Goal: Task Accomplishment & Management: Complete application form

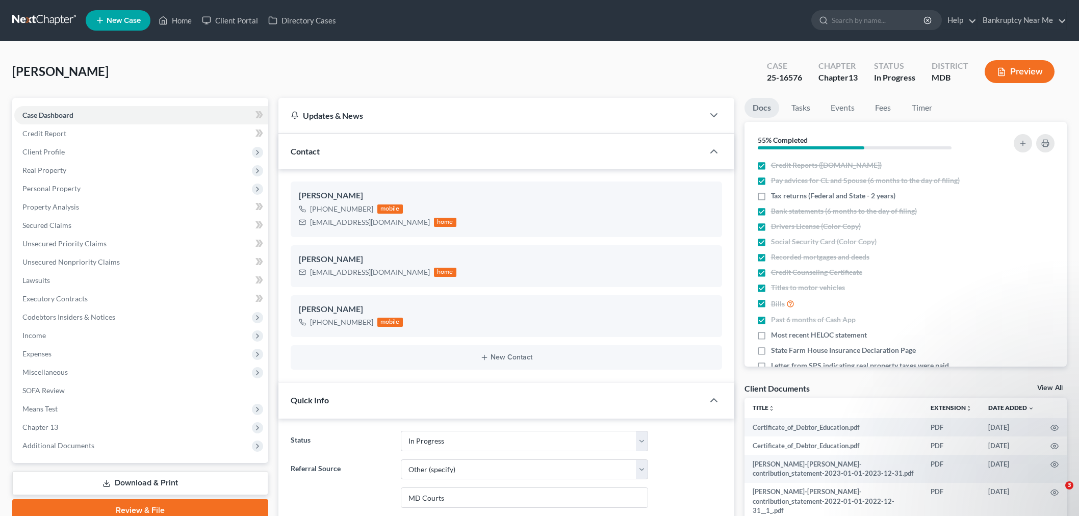
select select "9"
select select "6"
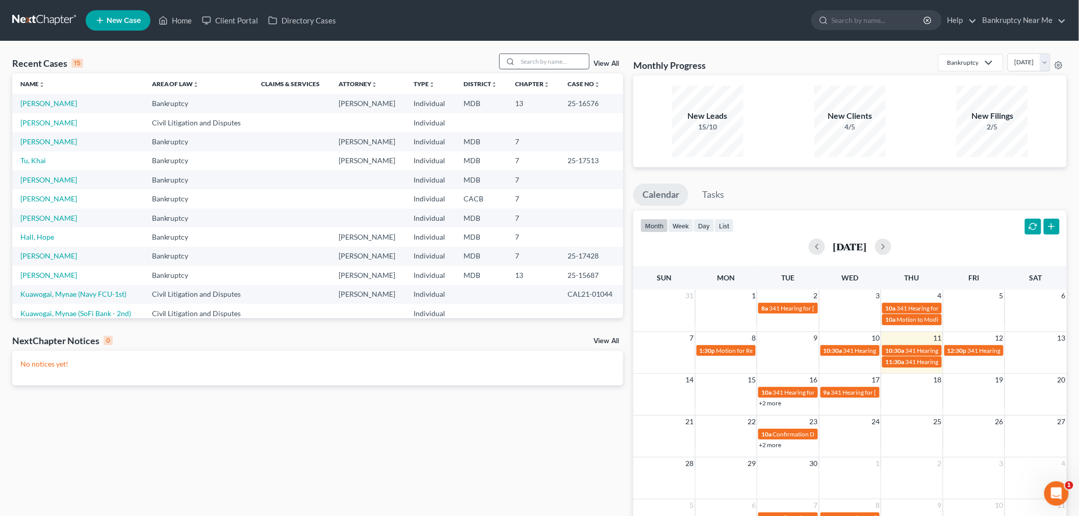
click at [528, 65] on input "search" at bounding box center [552, 61] width 71 height 15
click at [33, 238] on link "Hall, Hope" at bounding box center [37, 236] width 34 height 9
select select "6"
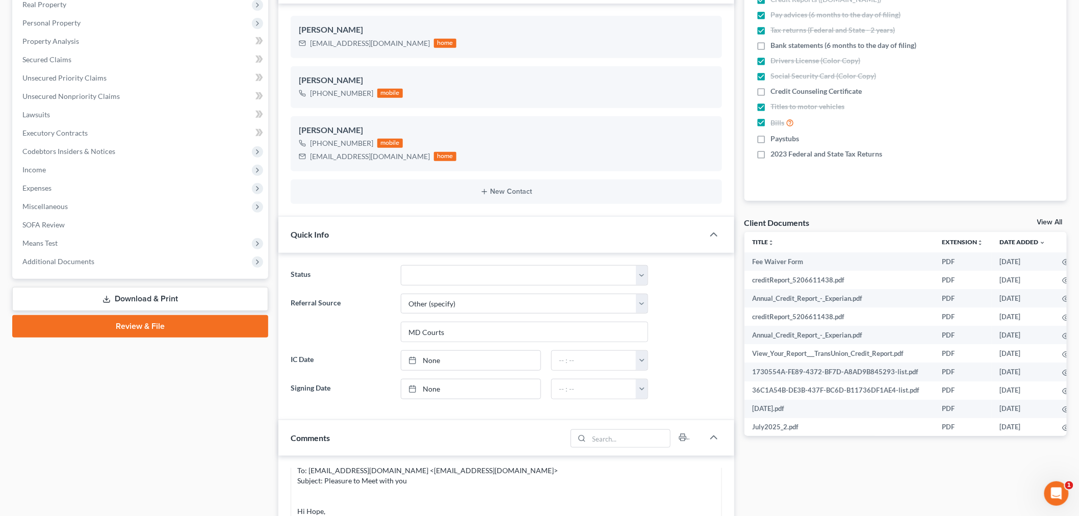
scroll to position [170, 0]
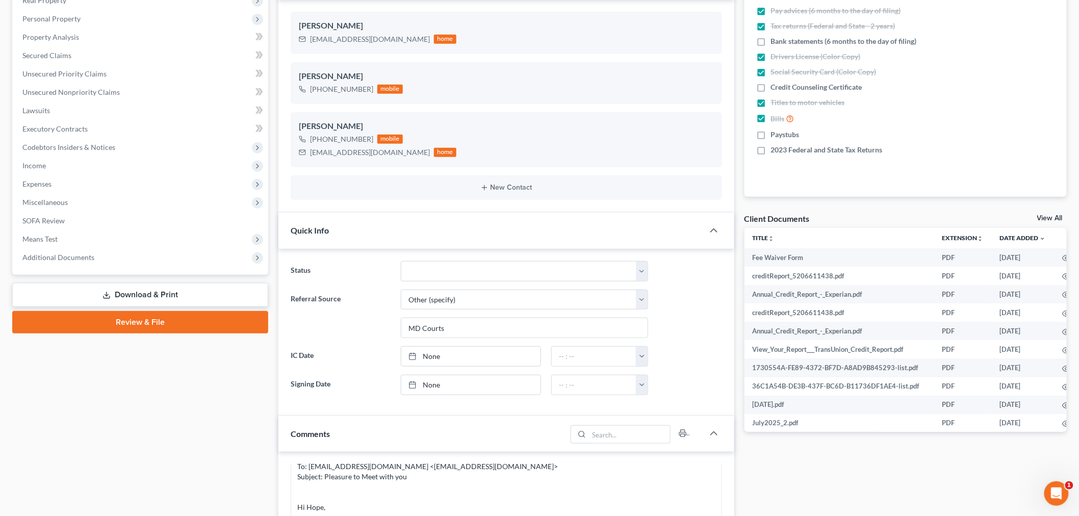
click at [169, 288] on link "Download & Print" at bounding box center [140, 295] width 256 height 24
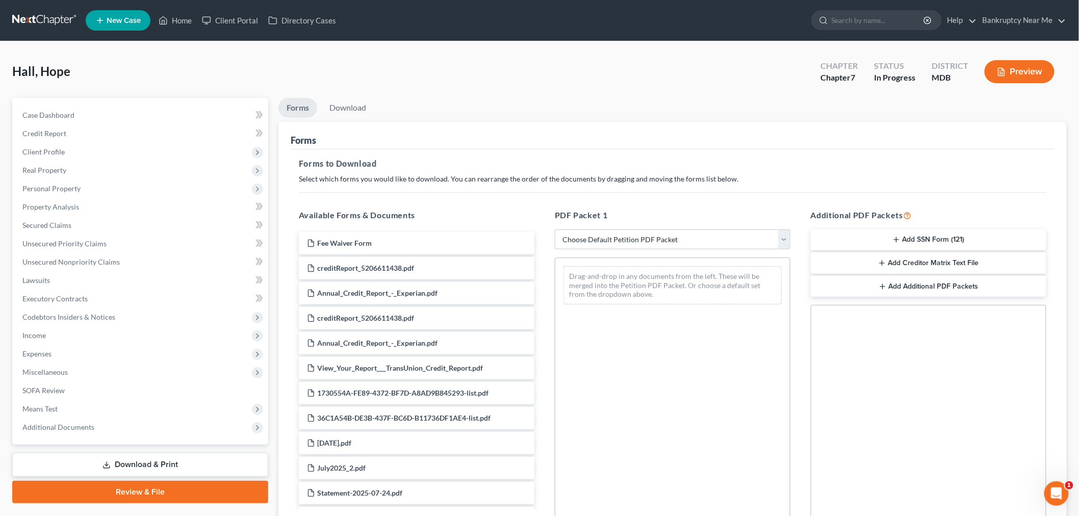
drag, startPoint x: 151, startPoint y: 493, endPoint x: 158, endPoint y: 489, distance: 7.8
click at [150, 493] on link "Review & File" at bounding box center [140, 492] width 256 height 22
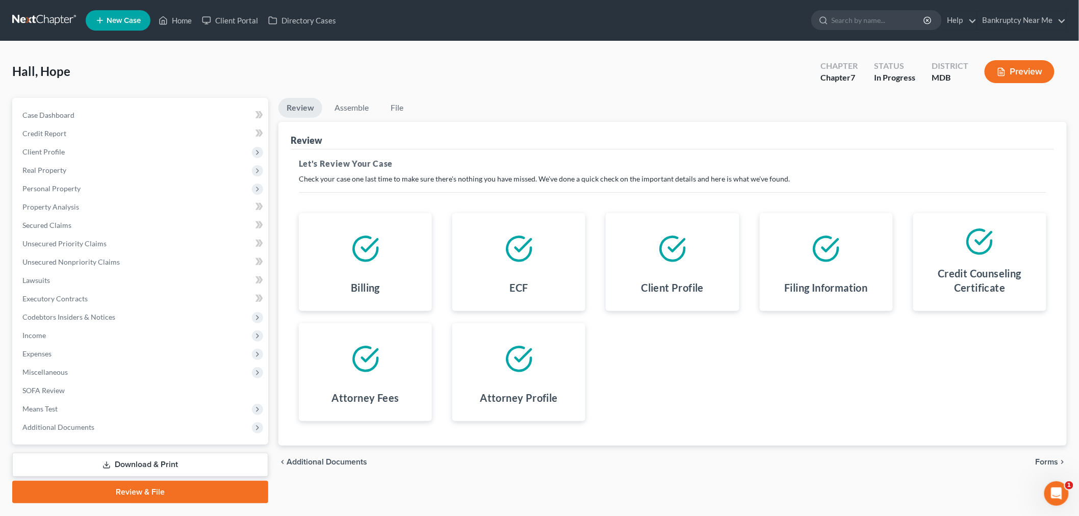
click at [1044, 462] on span "Forms" at bounding box center [1047, 462] width 23 height 8
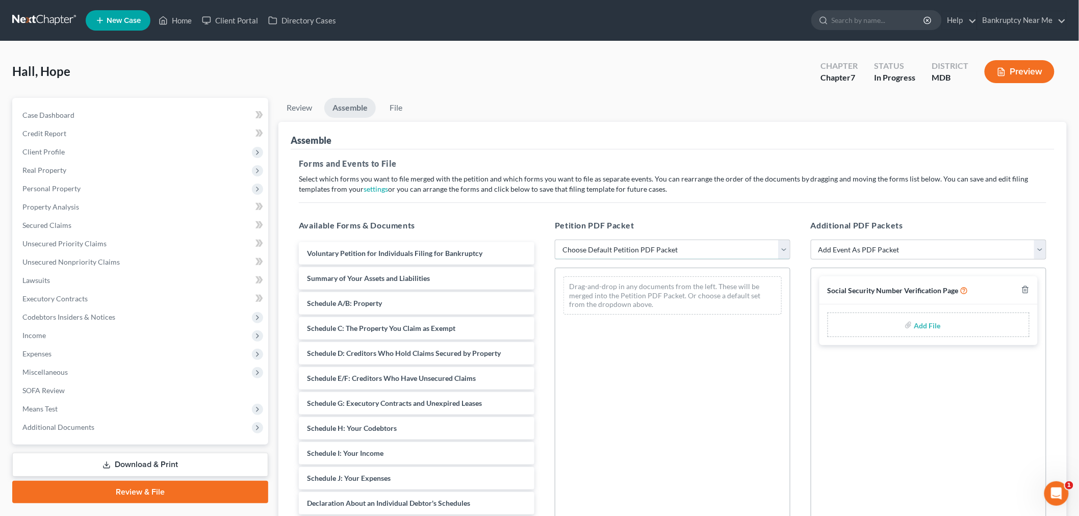
click at [591, 254] on select "Choose Default Petition PDF Packet Emergency Filing (Voluntary Petition and Cre…" at bounding box center [673, 250] width 236 height 20
select select "1"
click at [555, 240] on select "Choose Default Petition PDF Packet Emergency Filing (Voluntary Petition and Cre…" at bounding box center [673, 250] width 236 height 20
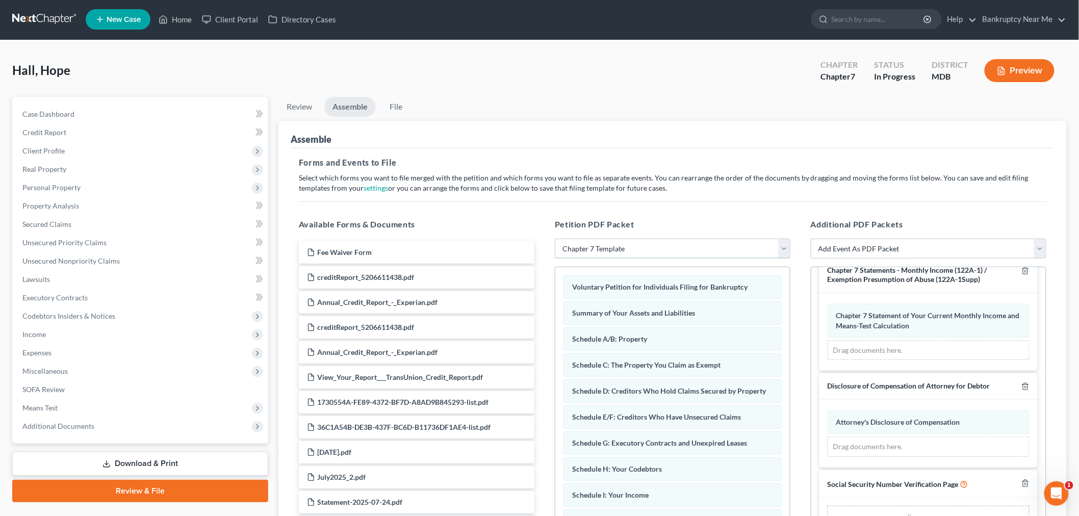
scroll to position [113, 0]
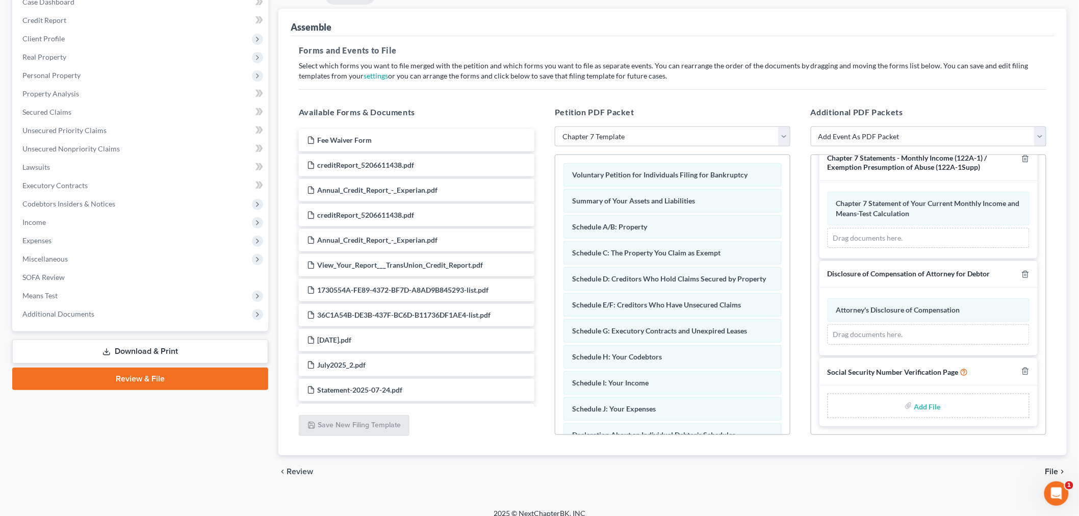
click at [920, 407] on input "file" at bounding box center [926, 406] width 24 height 18
type input "C:\fakepath\SS Form.pdf"
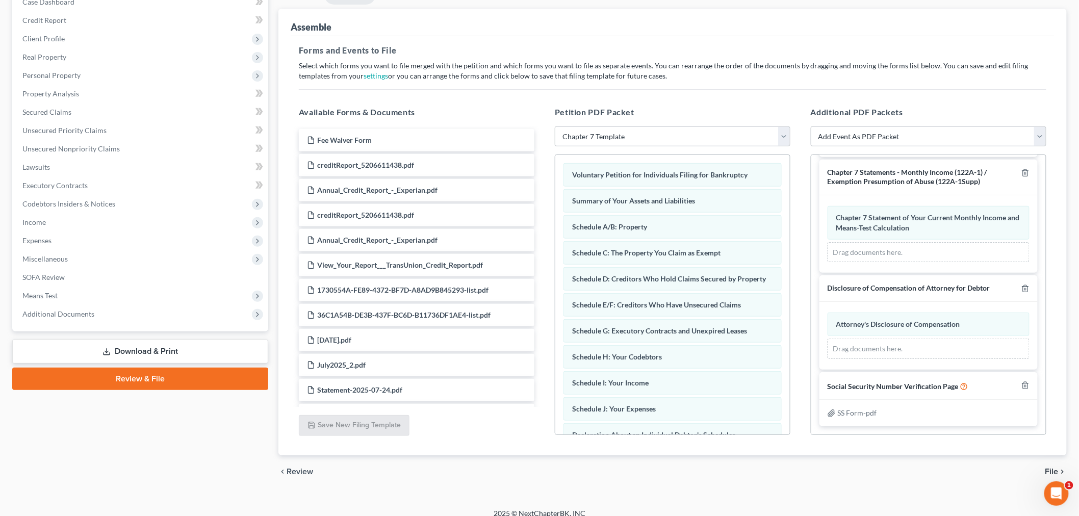
click at [1049, 468] on span "File" at bounding box center [1051, 472] width 13 height 8
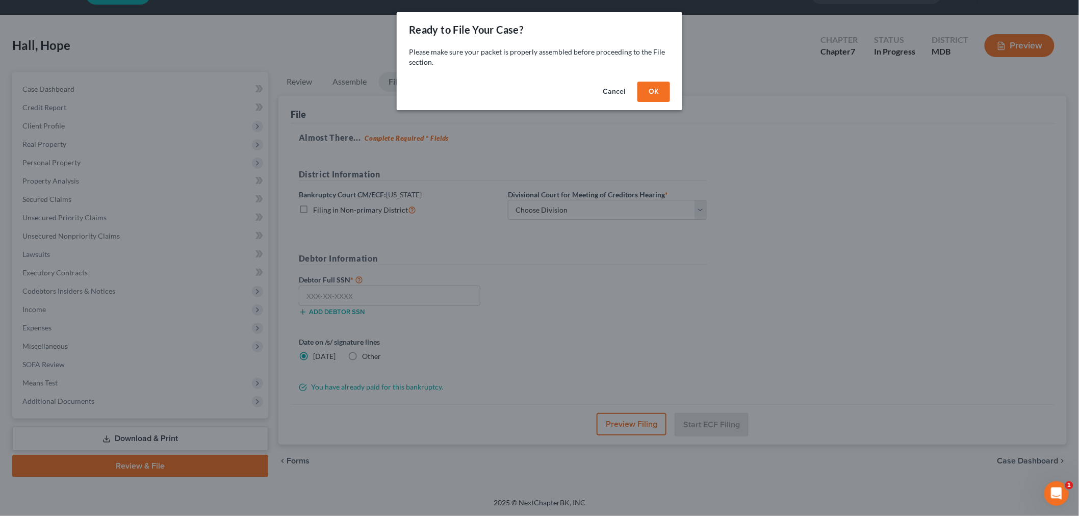
scroll to position [26, 0]
click at [660, 91] on button "OK" at bounding box center [658, 92] width 33 height 20
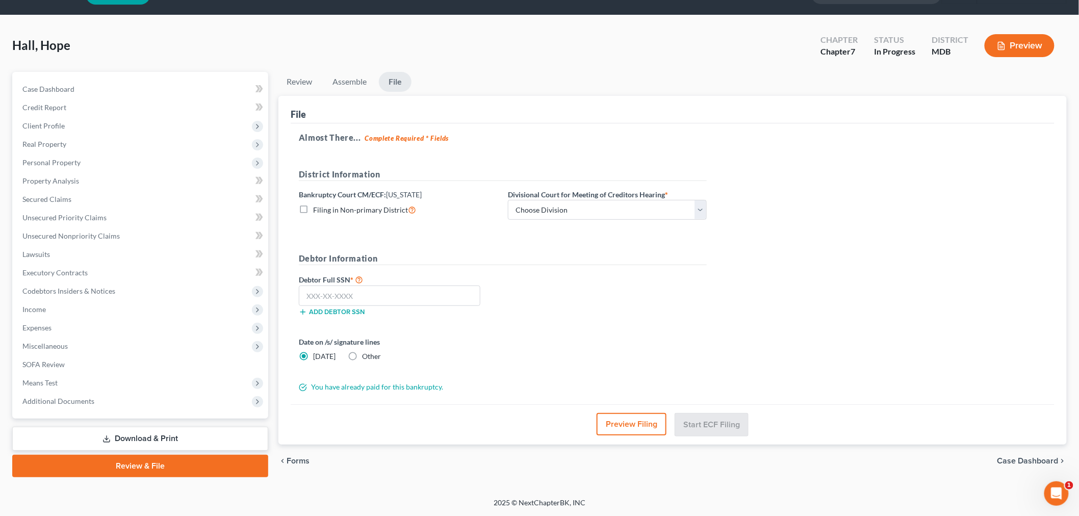
click at [544, 220] on div "District Information Bankruptcy Court CM/ECF: Maryland Filing in Non-primary Di…" at bounding box center [503, 198] width 418 height 60
click at [551, 211] on select "Choose Division Baltimore Greenbelt" at bounding box center [607, 210] width 199 height 20
select select "0"
click at [508, 200] on select "Choose Division Baltimore Greenbelt" at bounding box center [607, 210] width 199 height 20
click at [363, 287] on input "text" at bounding box center [390, 296] width 182 height 20
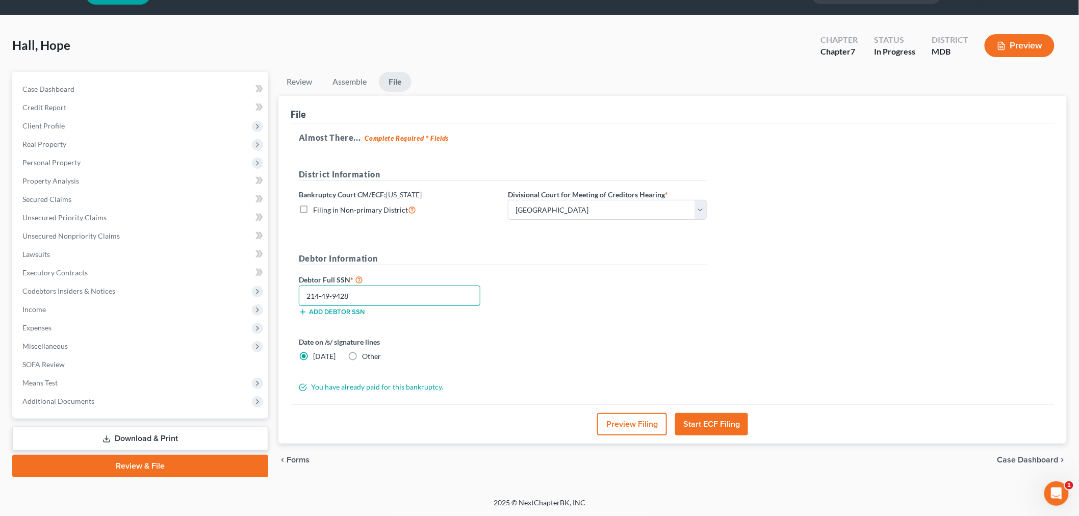
scroll to position [24, 0]
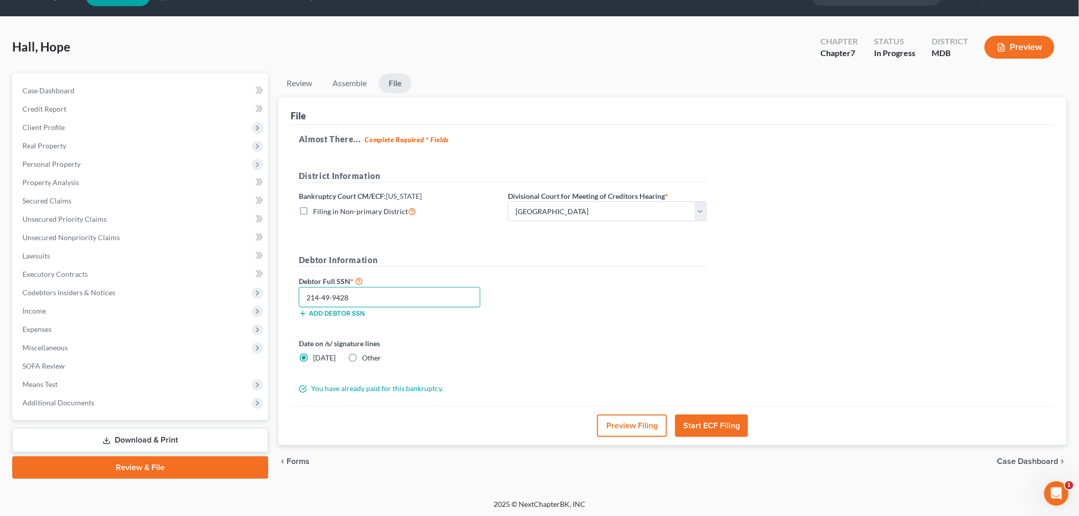
type input "214-49-9428"
click at [723, 424] on button "Start ECF Filing" at bounding box center [711, 426] width 73 height 22
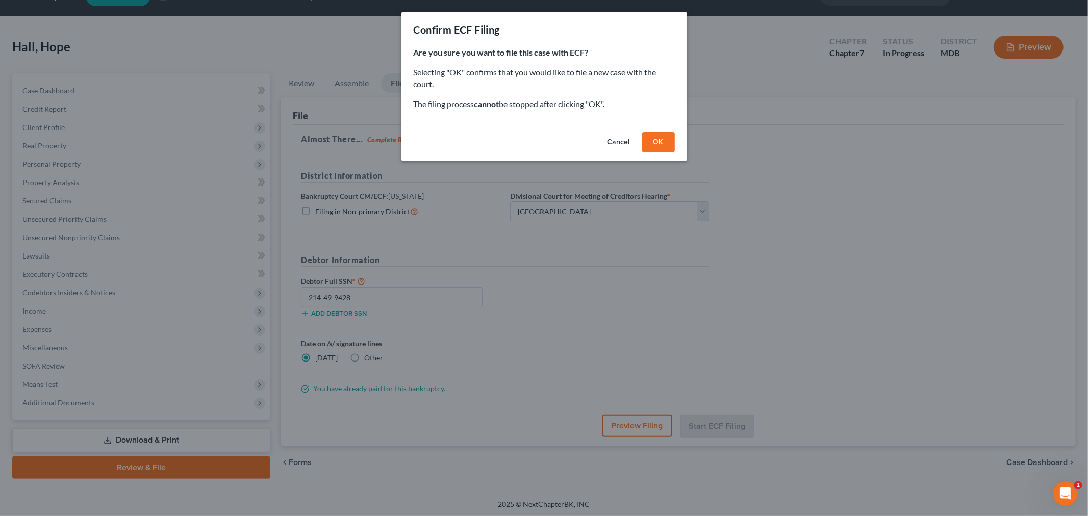
click at [648, 137] on button "OK" at bounding box center [658, 142] width 33 height 20
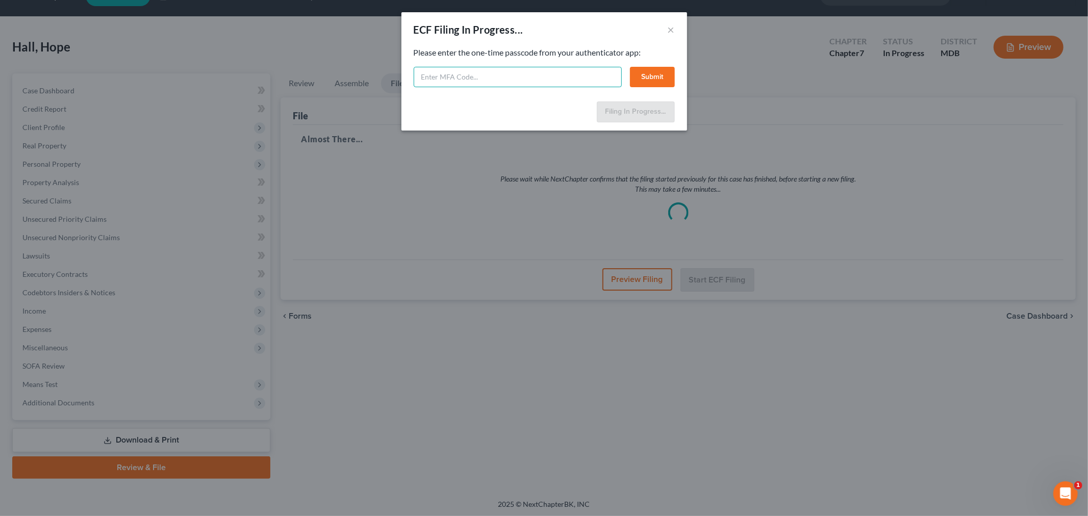
click at [541, 85] on input "text" at bounding box center [517, 77] width 208 height 20
type input "481530"
click at [643, 73] on button "Submit" at bounding box center [652, 77] width 45 height 20
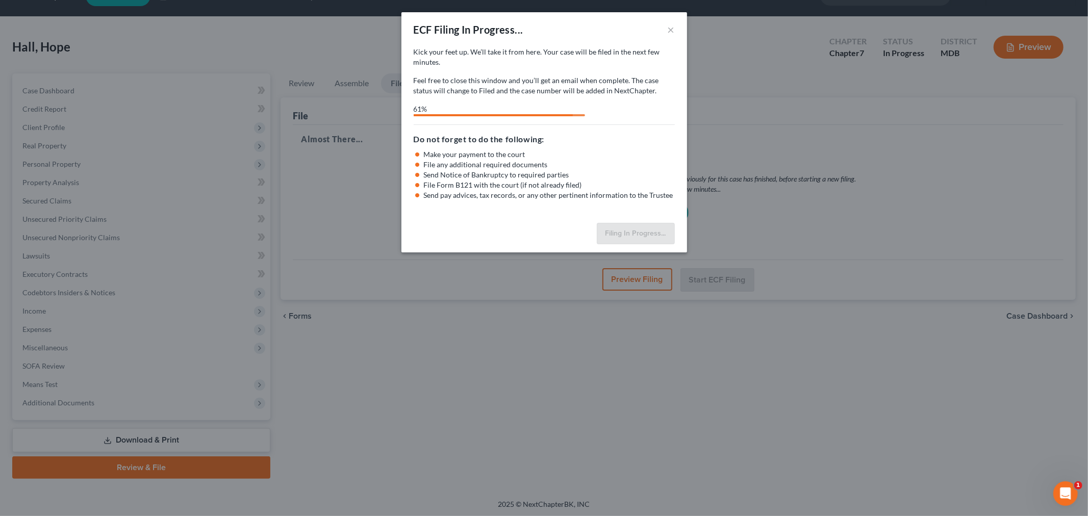
select select "0"
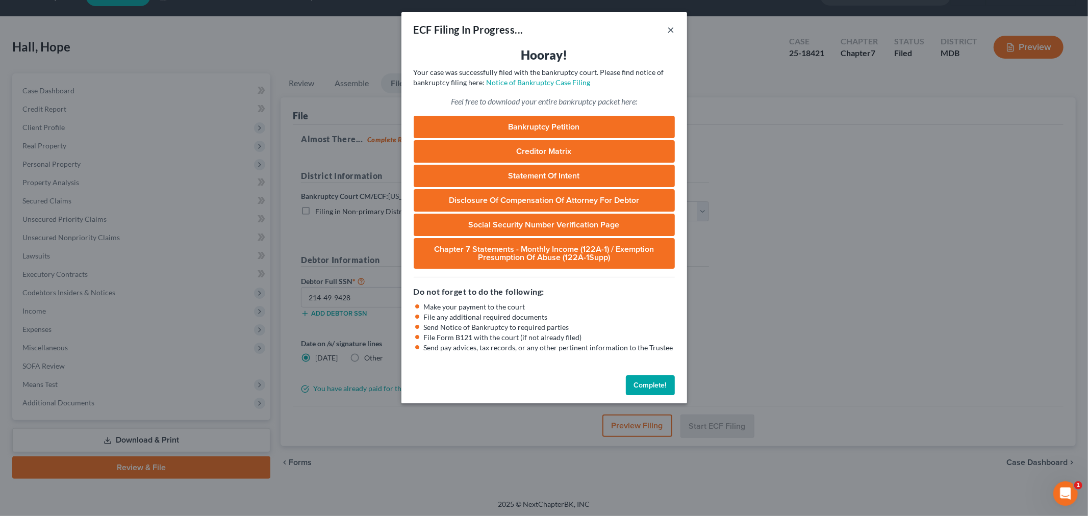
click at [668, 28] on button "×" at bounding box center [670, 29] width 7 height 12
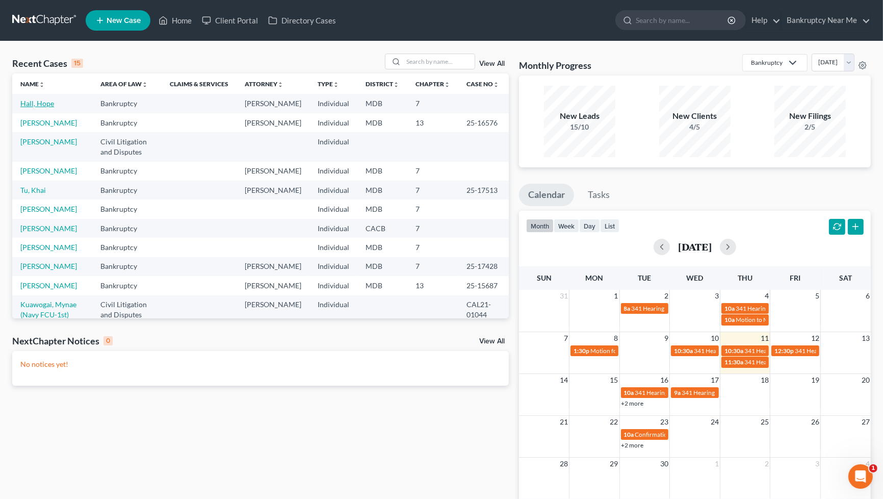
click at [32, 99] on link "Hall, Hope" at bounding box center [37, 103] width 34 height 9
select select "6"
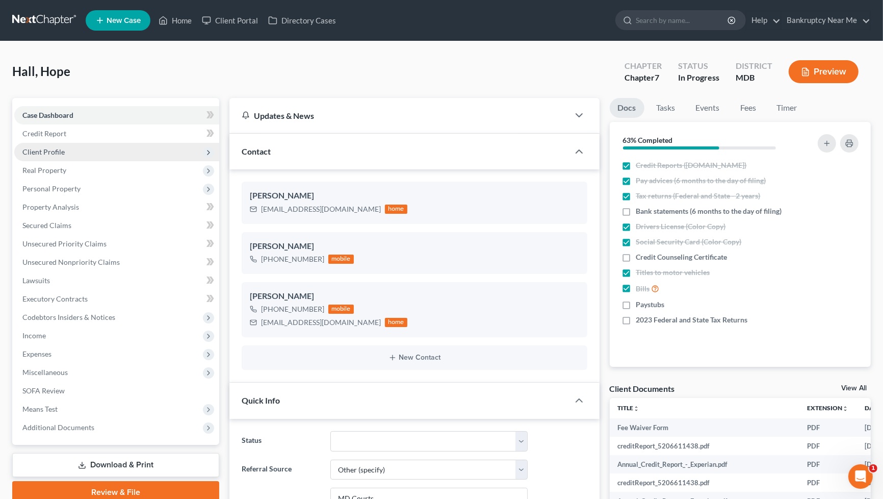
click at [58, 156] on span "Client Profile" at bounding box center [116, 152] width 205 height 18
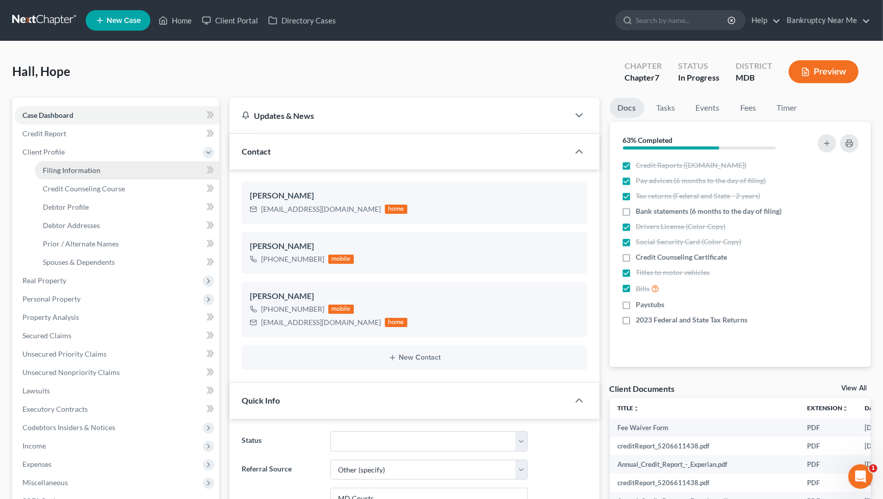
click at [76, 167] on span "Filing Information" at bounding box center [72, 170] width 58 height 9
select select "1"
select select "0"
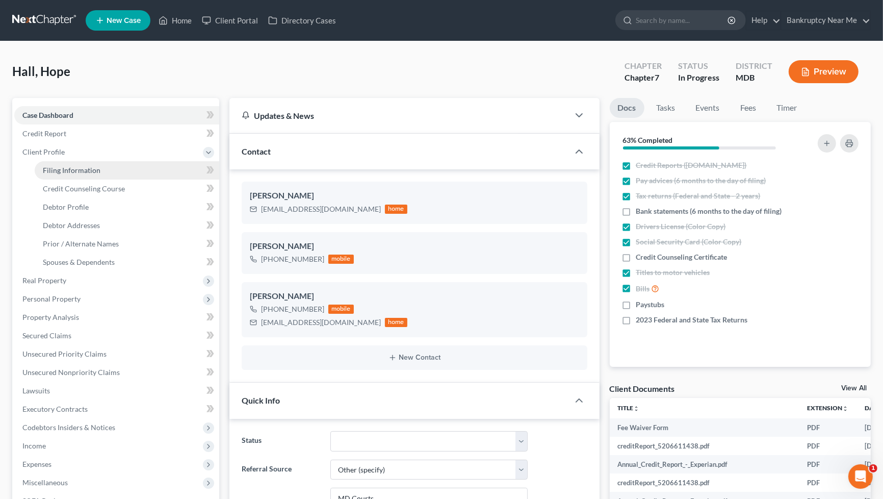
select select "21"
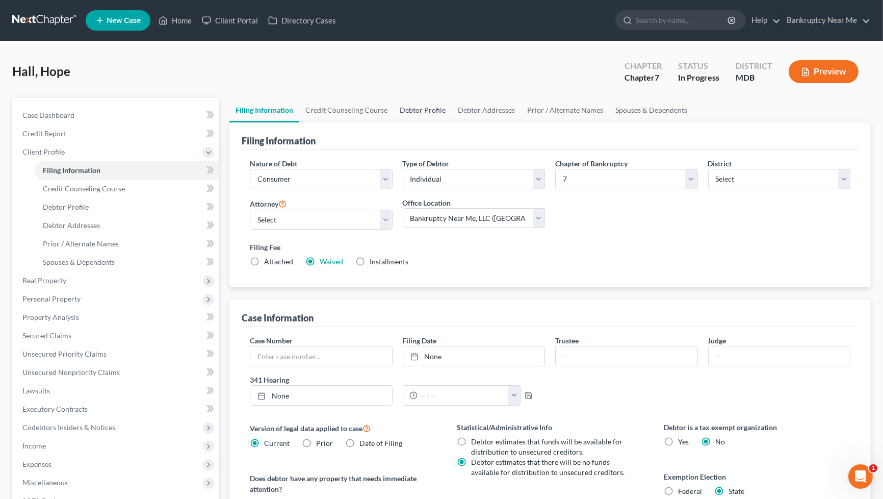
click at [415, 114] on link "Debtor Profile" at bounding box center [423, 110] width 58 height 24
select select "0"
select select "1"
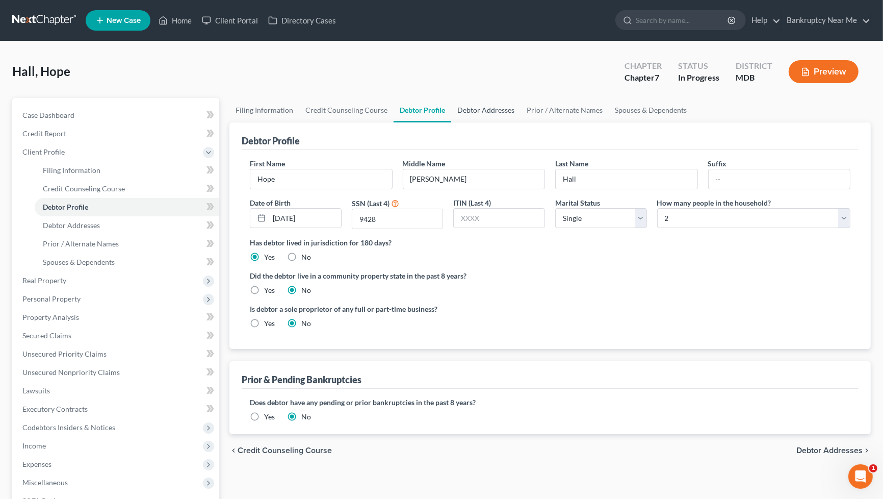
click at [471, 113] on link "Debtor Addresses" at bounding box center [485, 110] width 69 height 24
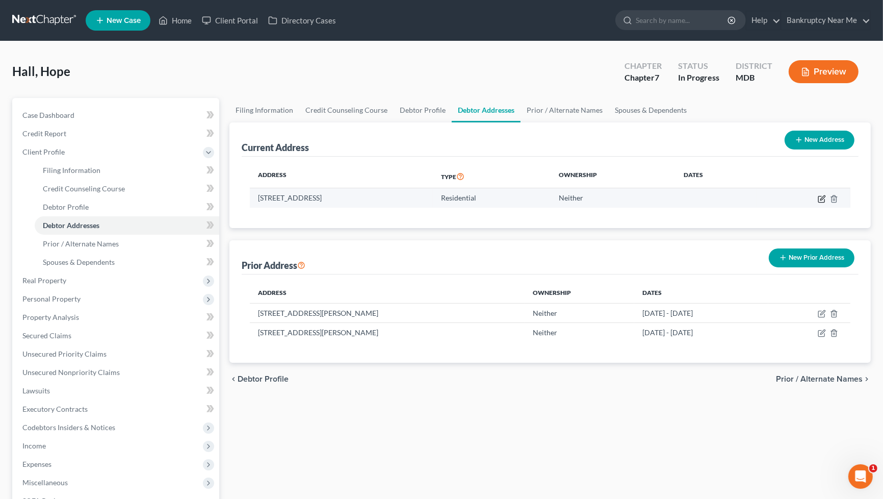
click at [822, 198] on icon "button" at bounding box center [822, 199] width 8 height 8
select select "21"
select select "0"
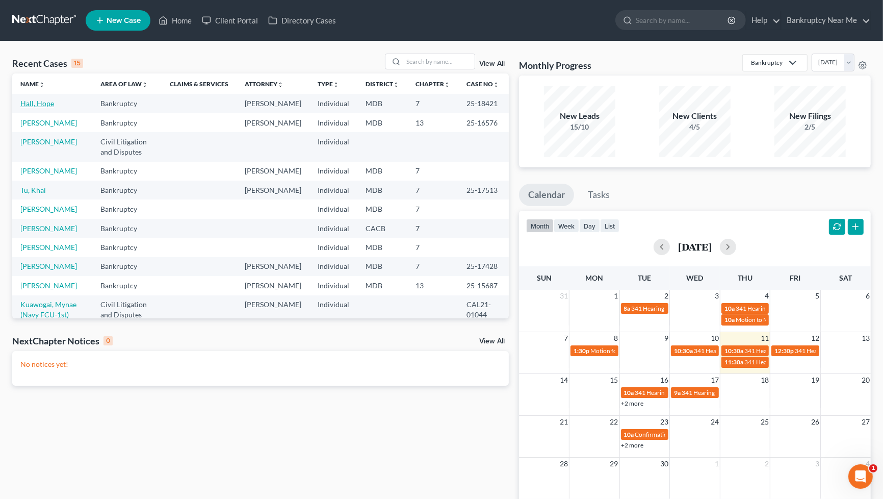
click at [42, 105] on link "Hall, Hope" at bounding box center [37, 103] width 34 height 9
select select "6"
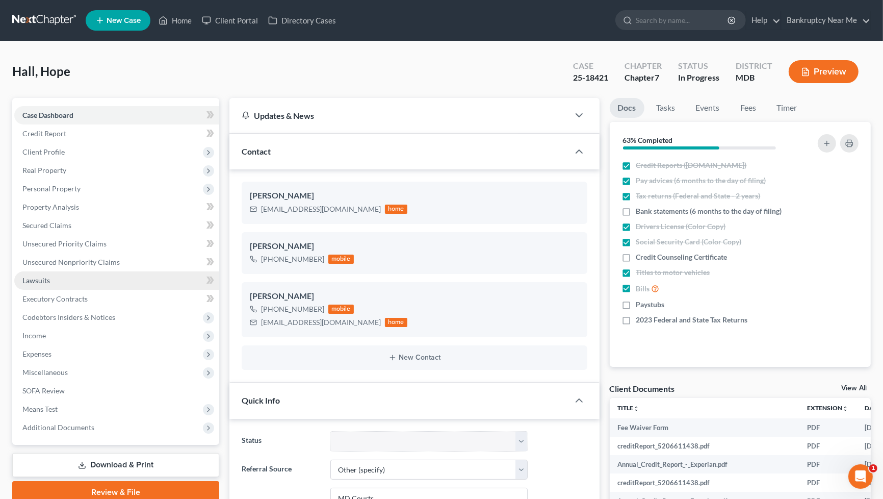
scroll to position [5566, 0]
click at [109, 253] on link "Unsecured Nonpriority Claims" at bounding box center [116, 262] width 205 height 18
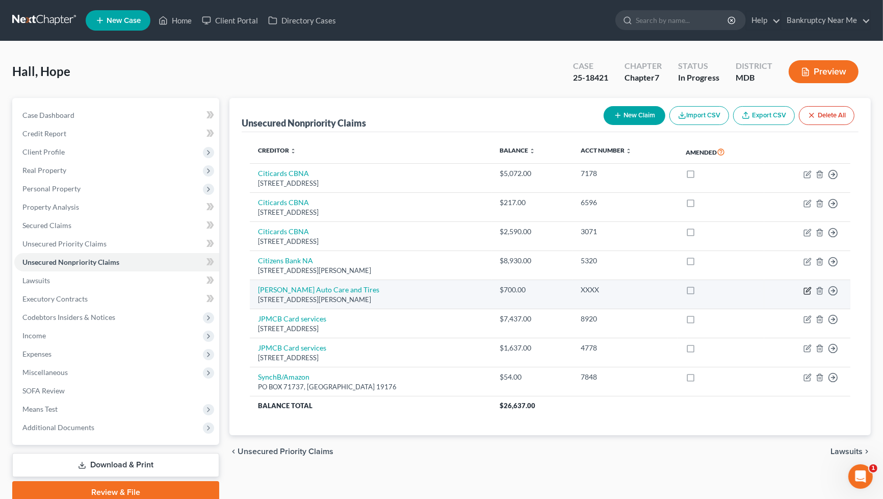
click at [806, 288] on icon "button" at bounding box center [808, 291] width 8 height 8
select select "21"
select select "6"
select select "0"
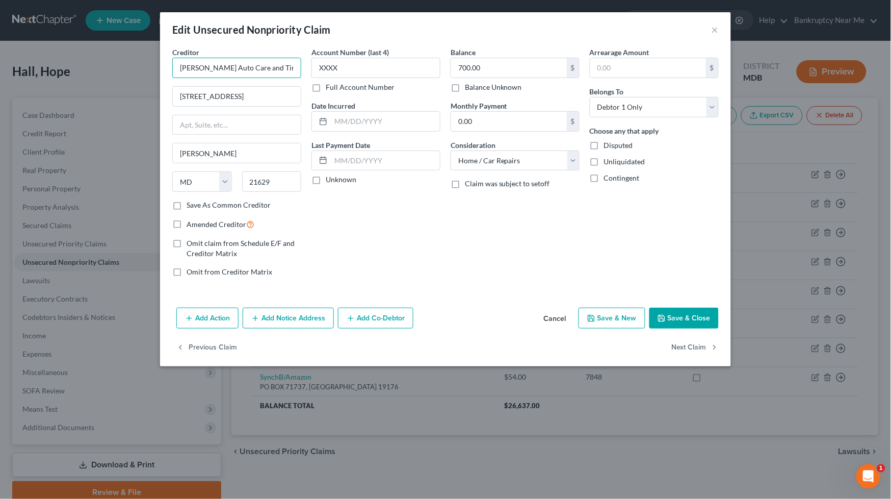
drag, startPoint x: 268, startPoint y: 63, endPoint x: 172, endPoint y: 52, distance: 96.4
click at [172, 52] on div "Creditor * Denton Auto Care and Tires" at bounding box center [236, 62] width 129 height 31
click at [712, 27] on button "×" at bounding box center [715, 29] width 7 height 12
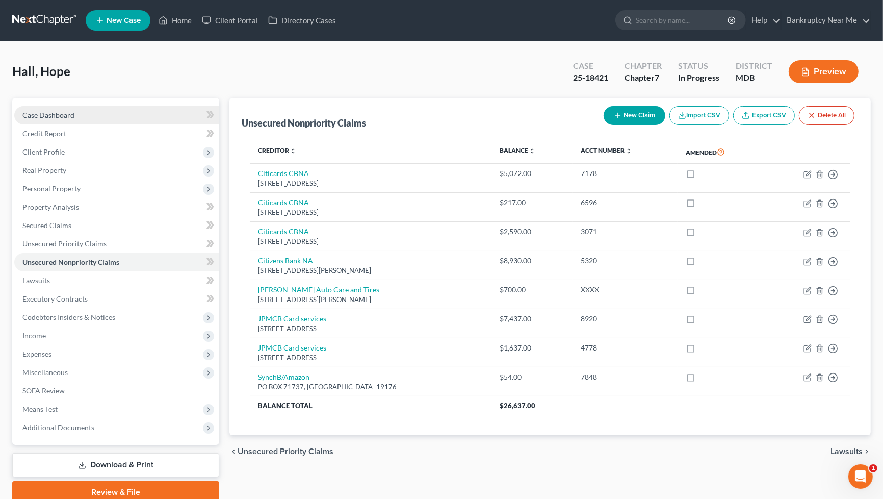
click at [31, 113] on span "Case Dashboard" at bounding box center [48, 115] width 52 height 9
select select "6"
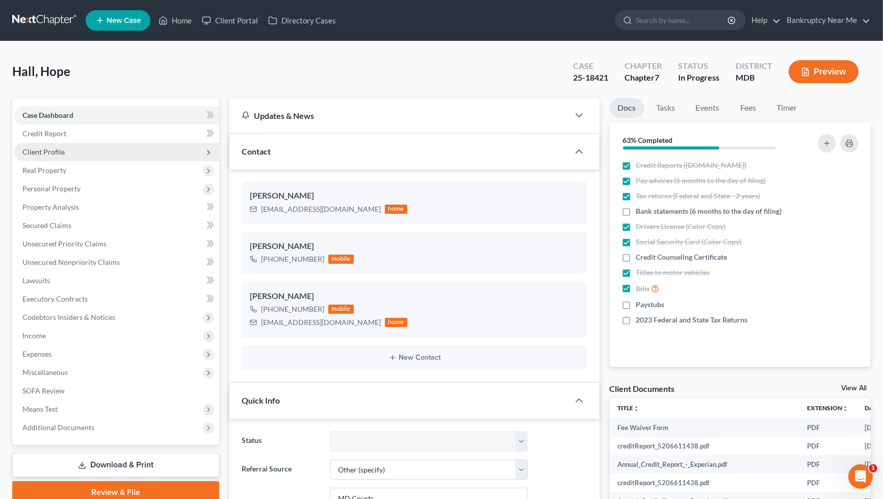
scroll to position [5566, 0]
drag, startPoint x: 345, startPoint y: 209, endPoint x: 240, endPoint y: 205, distance: 104.6
click at [252, 209] on div "Hopelouisehall@gmail.com home" at bounding box center [329, 208] width 158 height 13
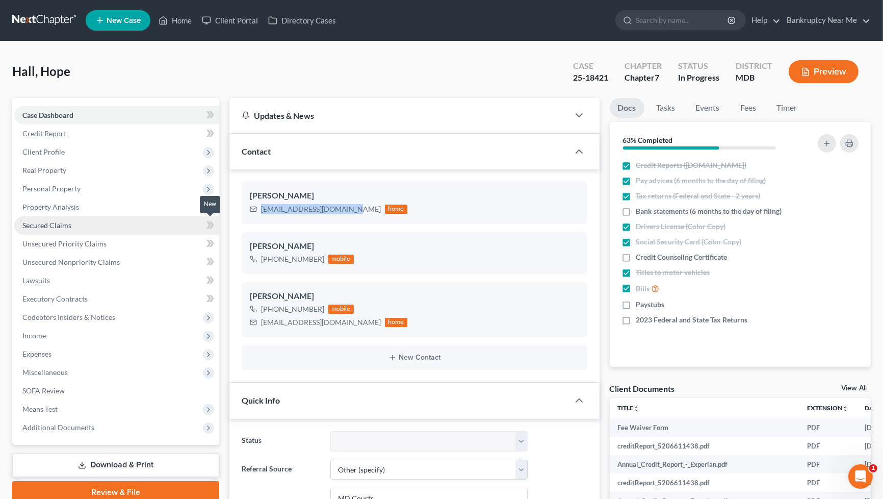
copy div "Hopelouisehall@gmail.com"
drag, startPoint x: 156, startPoint y: 50, endPoint x: 170, endPoint y: 51, distance: 14.3
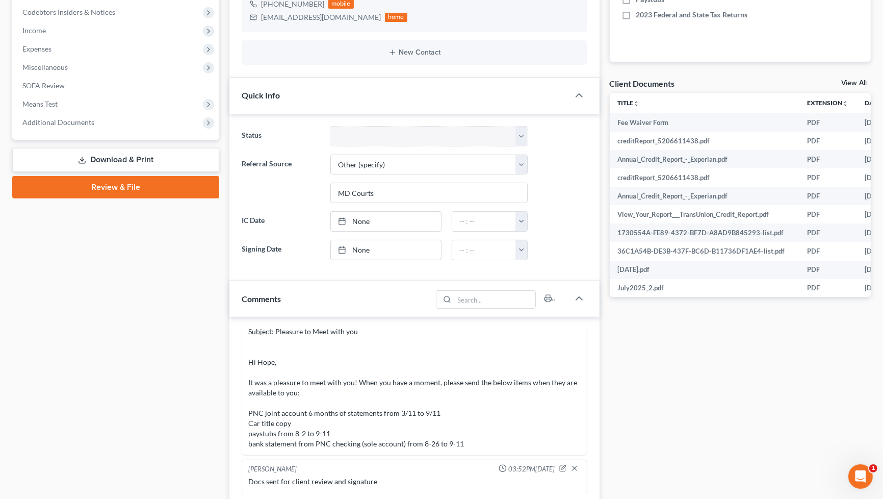
scroll to position [396, 0]
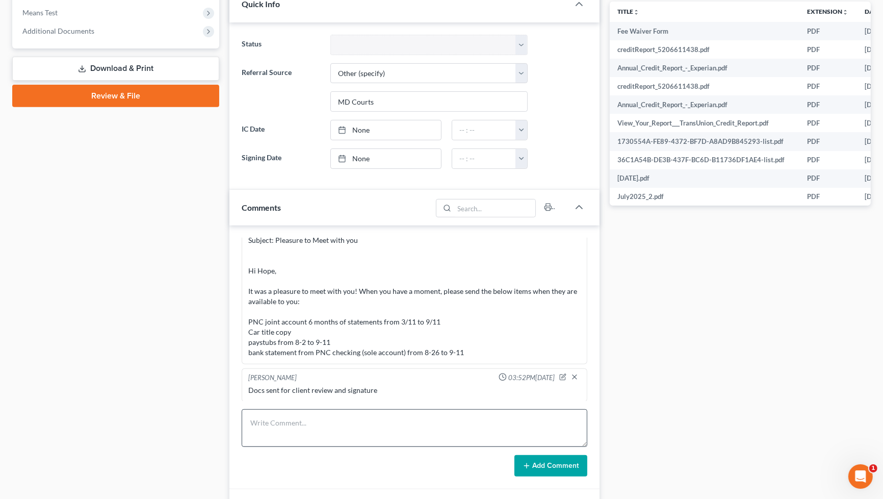
drag, startPoint x: 389, startPoint y: 398, endPoint x: 401, endPoint y: 411, distance: 18.0
click at [393, 404] on div "Info Bankruptcy 01:21PM, 07/18/2025 NAME Hope Hall STATE THE PC RESIDES & FOR H…" at bounding box center [414, 357] width 370 height 264
drag, startPoint x: 399, startPoint y: 415, endPoint x: 407, endPoint y: 417, distance: 8.5
click at [399, 416] on textarea at bounding box center [415, 428] width 346 height 38
paste textarea "________________________________________ From: Iris Kwon <iris@bankruptcynearme…"
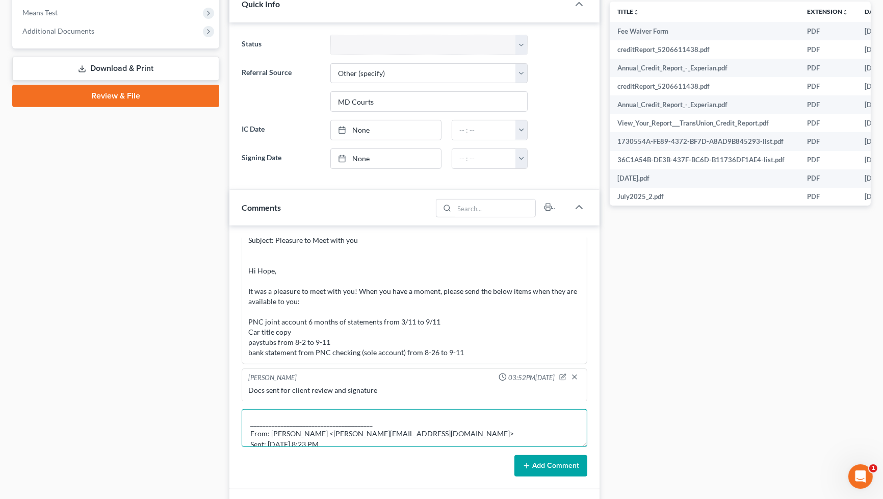
scroll to position [130, 0]
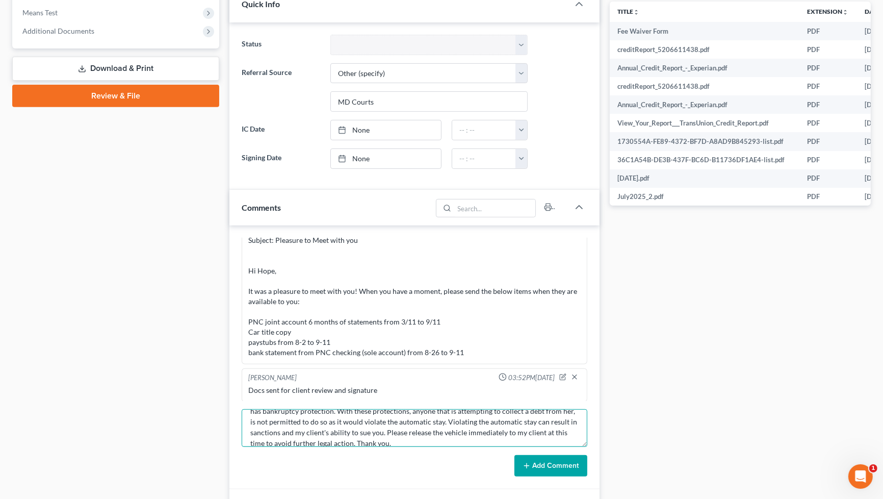
type textarea "________________________________________ From: Iris Kwon <iris@bankruptcynearme…"
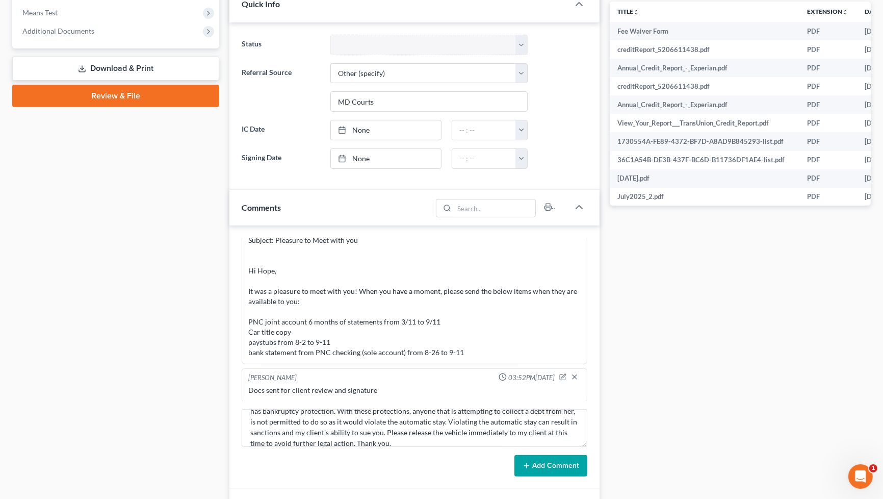
click at [578, 459] on button "Add Comment" at bounding box center [550, 465] width 73 height 21
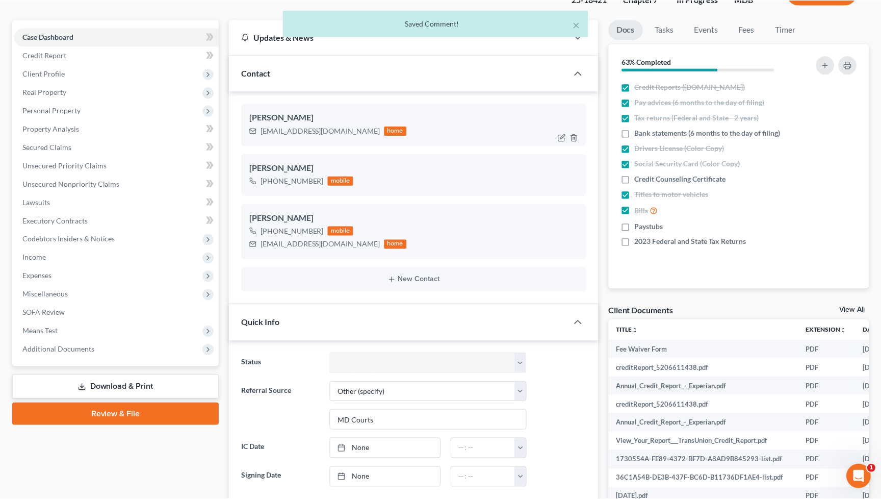
scroll to position [0, 0]
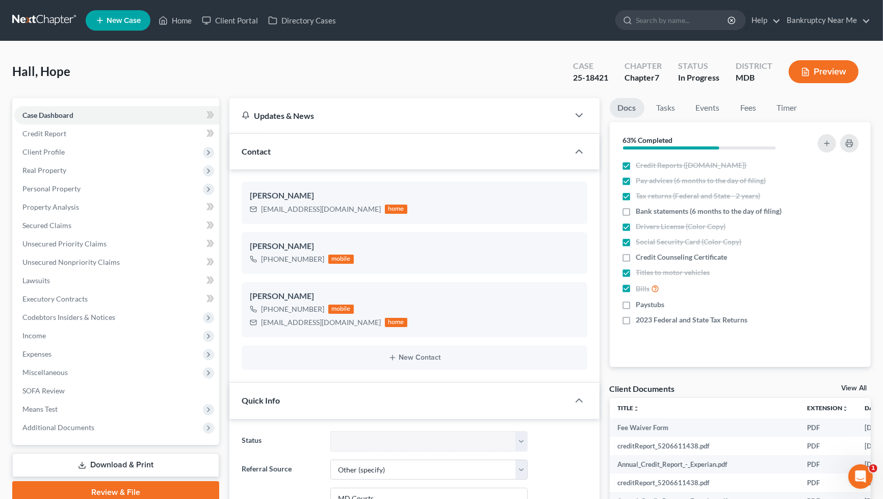
click at [8, 40] on nav "Home New Case Client Portal Directory Cases Bankruptcy Near Me iris@bankruptcyn…" at bounding box center [441, 20] width 883 height 41
drag, startPoint x: 346, startPoint y: 208, endPoint x: 108, endPoint y: 211, distance: 237.6
click at [248, 213] on div "Hope Hall Hopelouisehall@gmail.com home" at bounding box center [415, 203] width 346 height 42
copy div "Hopelouisehall@gmail.com"
drag, startPoint x: 609, startPoint y: 82, endPoint x: 575, endPoint y: 83, distance: 34.7
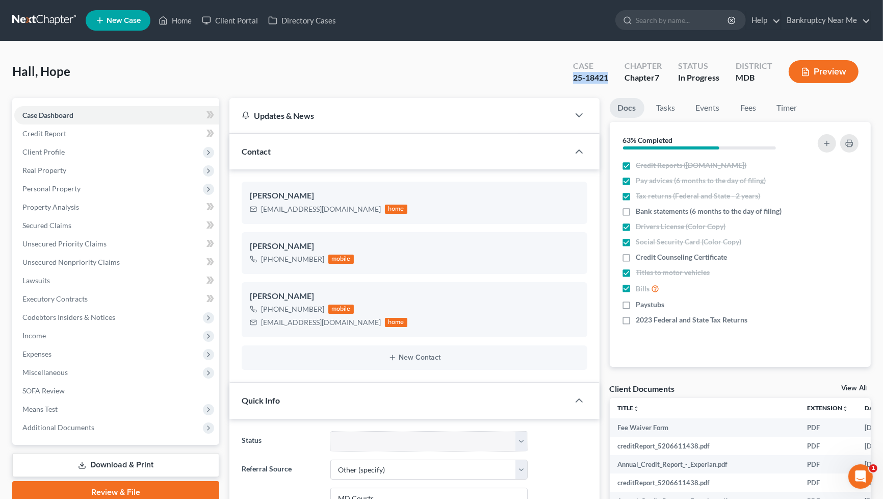
click at [575, 83] on div "Case 25-18421" at bounding box center [590, 73] width 51 height 30
copy div "25-18421"
click at [667, 106] on link "Tasks" at bounding box center [664, 108] width 35 height 20
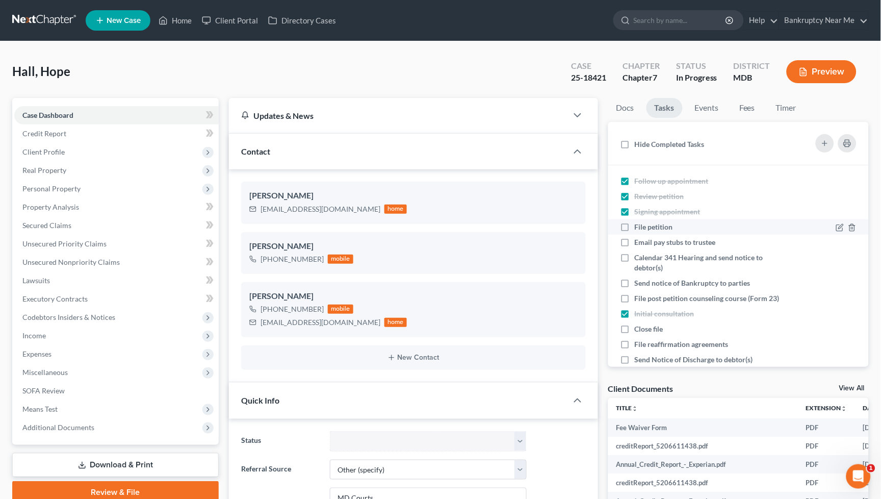
click at [661, 224] on span "File petition" at bounding box center [654, 226] width 38 height 9
click at [645, 224] on input "File petition" at bounding box center [642, 225] width 7 height 7
checkbox input "true"
click at [700, 281] on span "Send notice of Bankruptcy to parties" at bounding box center [693, 282] width 116 height 9
click at [645, 281] on input "Send notice of Bankruptcy to parties" at bounding box center [642, 281] width 7 height 7
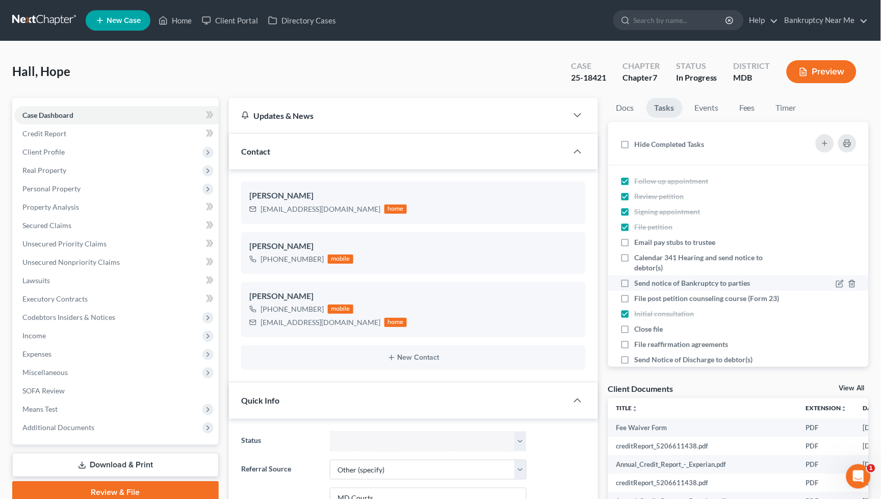
checkbox input "true"
click at [700, 297] on span "File post petition counseling course (Form 23)" at bounding box center [707, 298] width 145 height 9
click at [645, 297] on input "File post petition counseling course (Form 23)" at bounding box center [642, 296] width 7 height 7
click at [700, 297] on span "File post petition counseling course (Form 23)" at bounding box center [707, 298] width 145 height 9
click at [645, 297] on input "File post petition counseling course (Form 23)" at bounding box center [642, 296] width 7 height 7
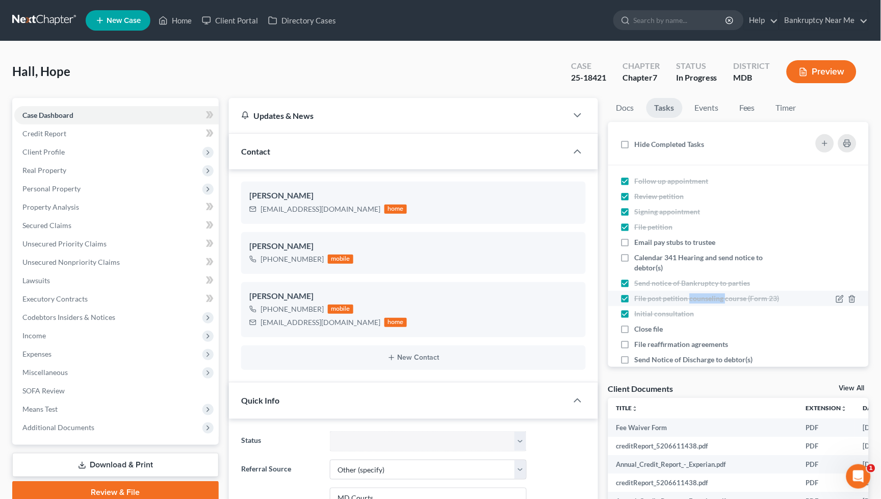
checkbox input "false"
click at [848, 349] on icon "button" at bounding box center [852, 345] width 8 height 8
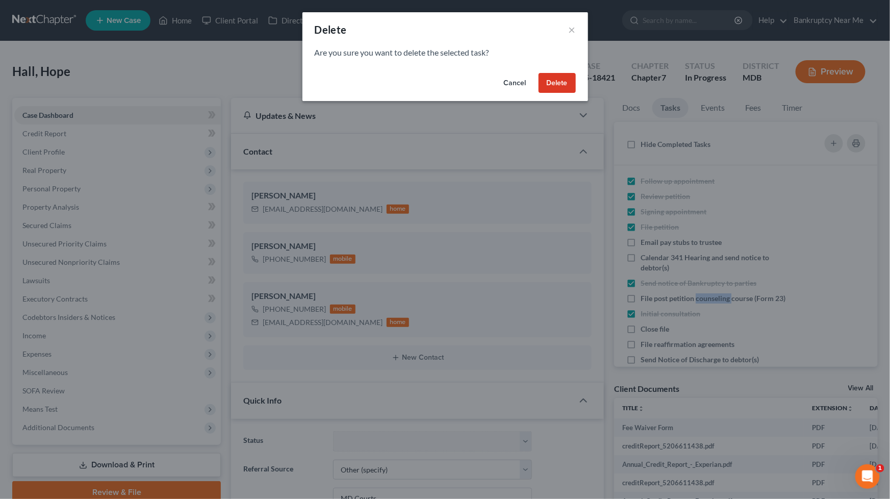
click at [547, 76] on button "Delete" at bounding box center [556, 83] width 37 height 20
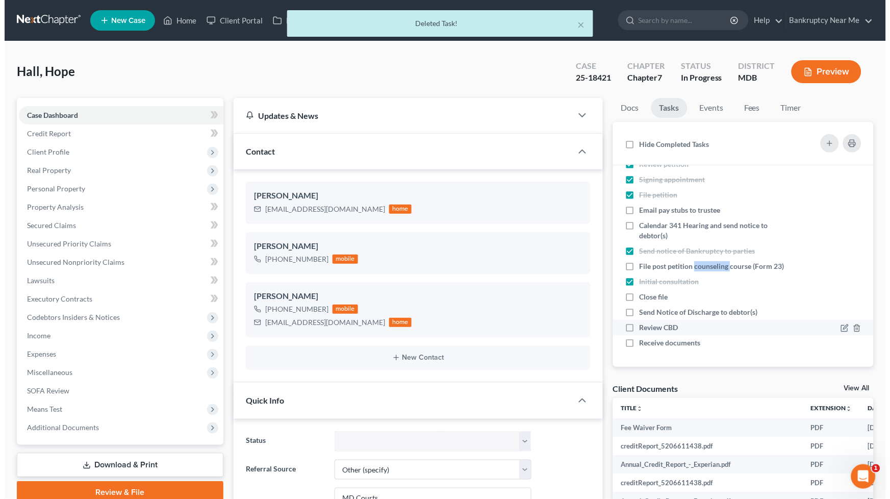
scroll to position [42, 0]
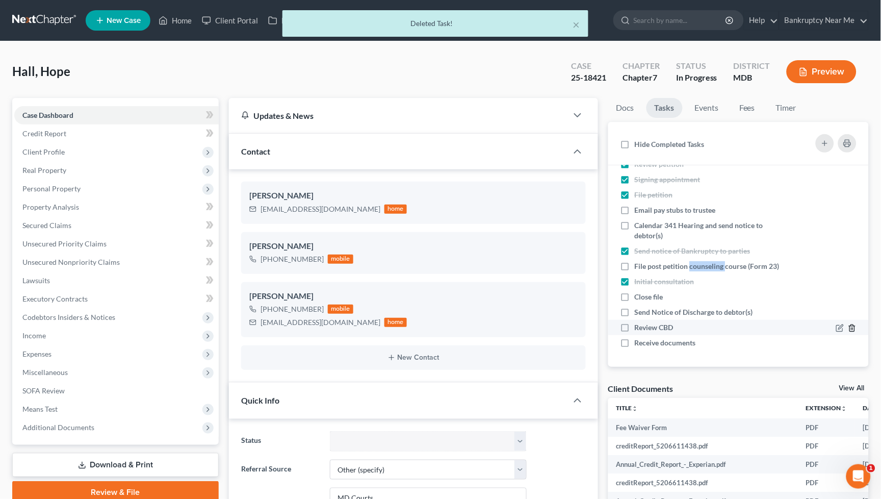
click at [848, 325] on icon "button" at bounding box center [852, 328] width 8 height 8
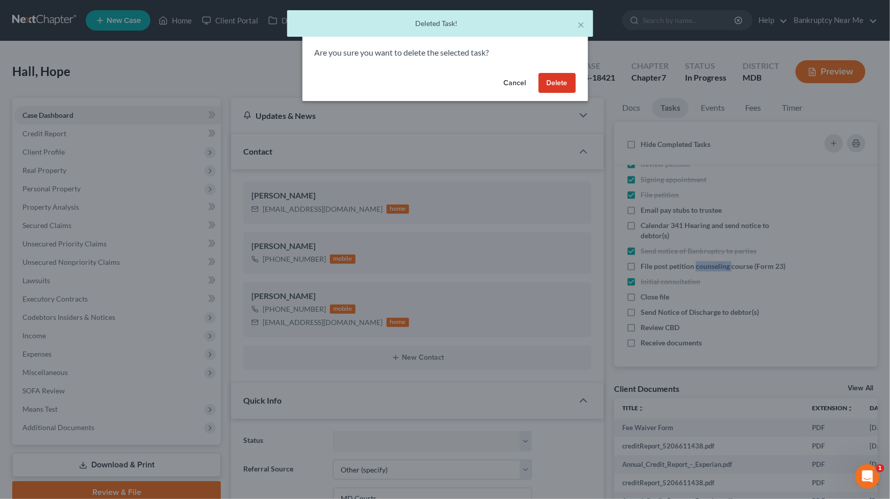
click at [559, 74] on button "Delete" at bounding box center [556, 83] width 37 height 20
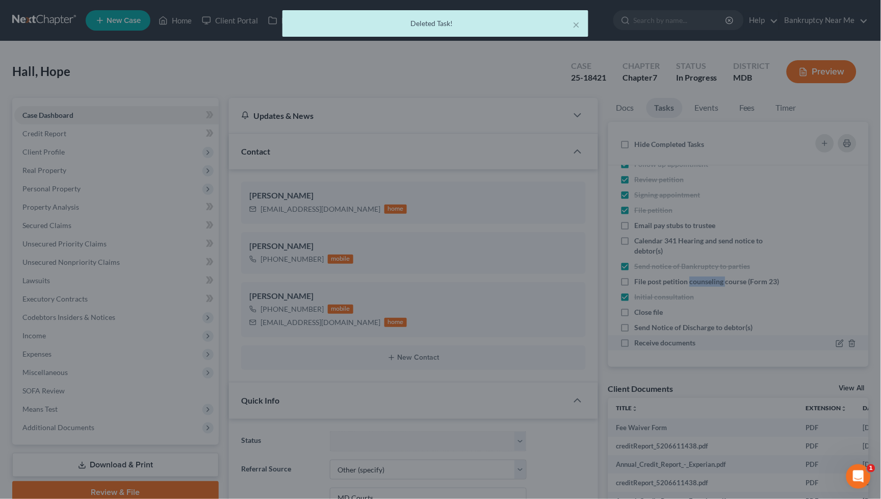
scroll to position [5746, 0]
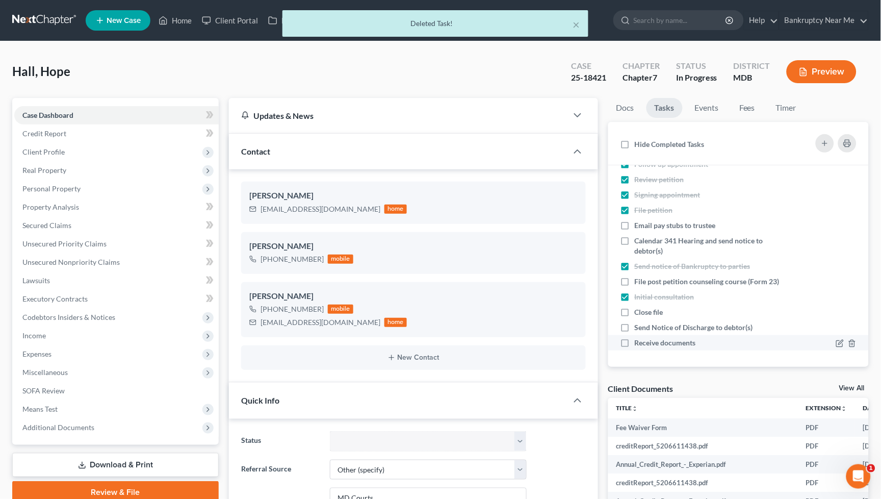
click at [635, 344] on label "Receive documents" at bounding box center [669, 343] width 69 height 10
click at [639, 344] on input "Receive documents" at bounding box center [642, 341] width 7 height 7
checkbox input "true"
click at [711, 109] on link "Events" at bounding box center [707, 108] width 40 height 20
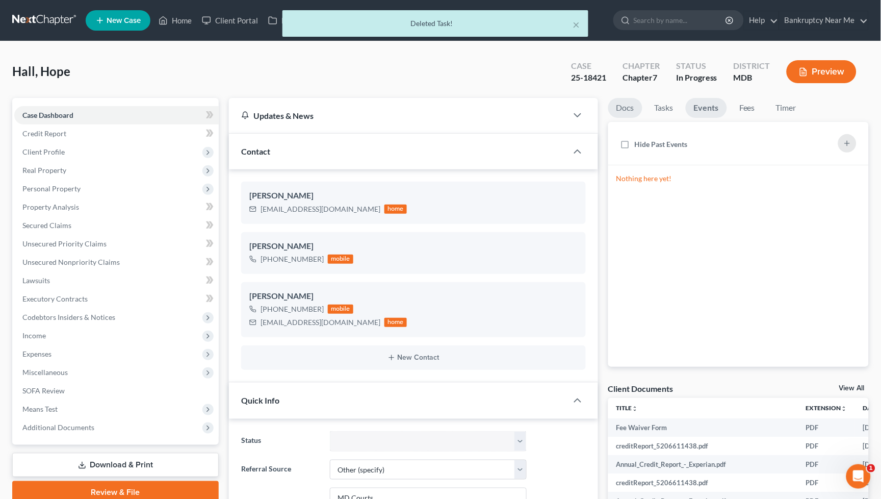
click at [629, 108] on link "Docs" at bounding box center [625, 108] width 34 height 20
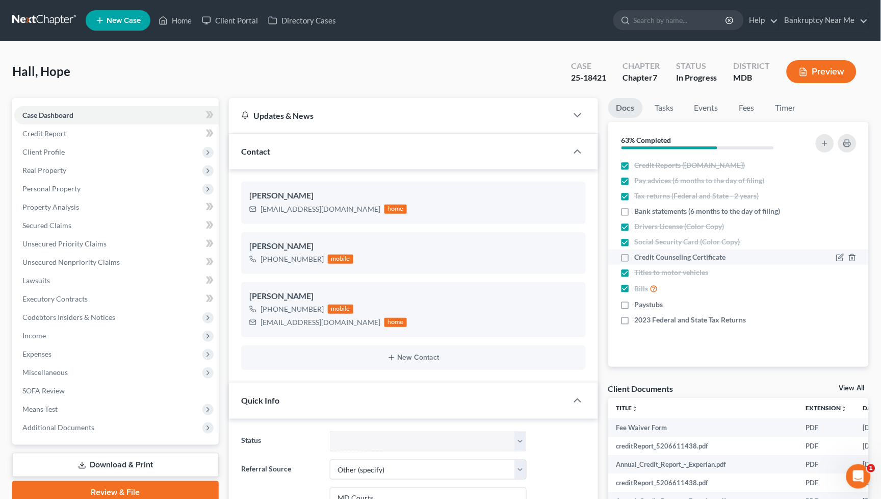
click at [635, 257] on label "Credit Counseling Certificate" at bounding box center [680, 257] width 91 height 10
click at [635, 262] on label "Credit Counseling Certificate" at bounding box center [680, 257] width 91 height 10
click at [639, 258] on input "Credit Counseling Certificate" at bounding box center [642, 255] width 7 height 7
checkbox input "true"
click at [635, 321] on label "2023 Federal and State Tax Returns" at bounding box center [691, 320] width 112 height 10
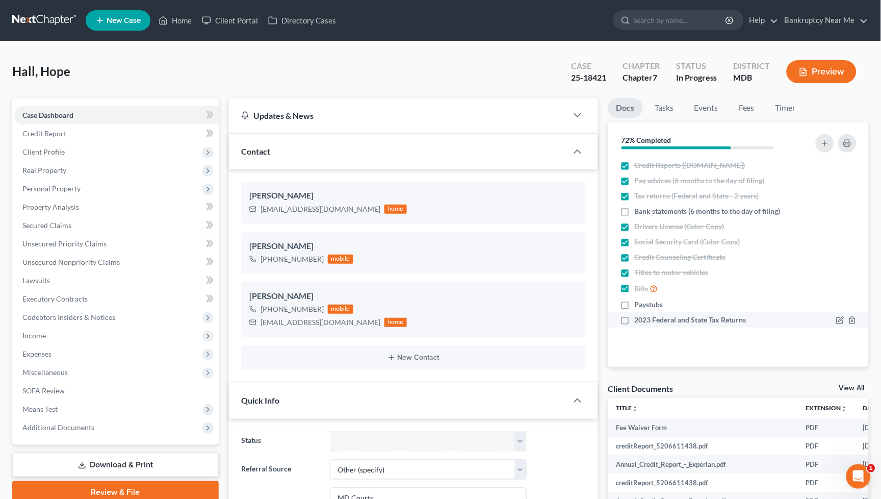
click at [639, 321] on input "2023 Federal and State Tax Returns" at bounding box center [642, 318] width 7 height 7
checkbox input "true"
click at [50, 19] on link at bounding box center [44, 20] width 65 height 18
